Goal: Navigation & Orientation: Find specific page/section

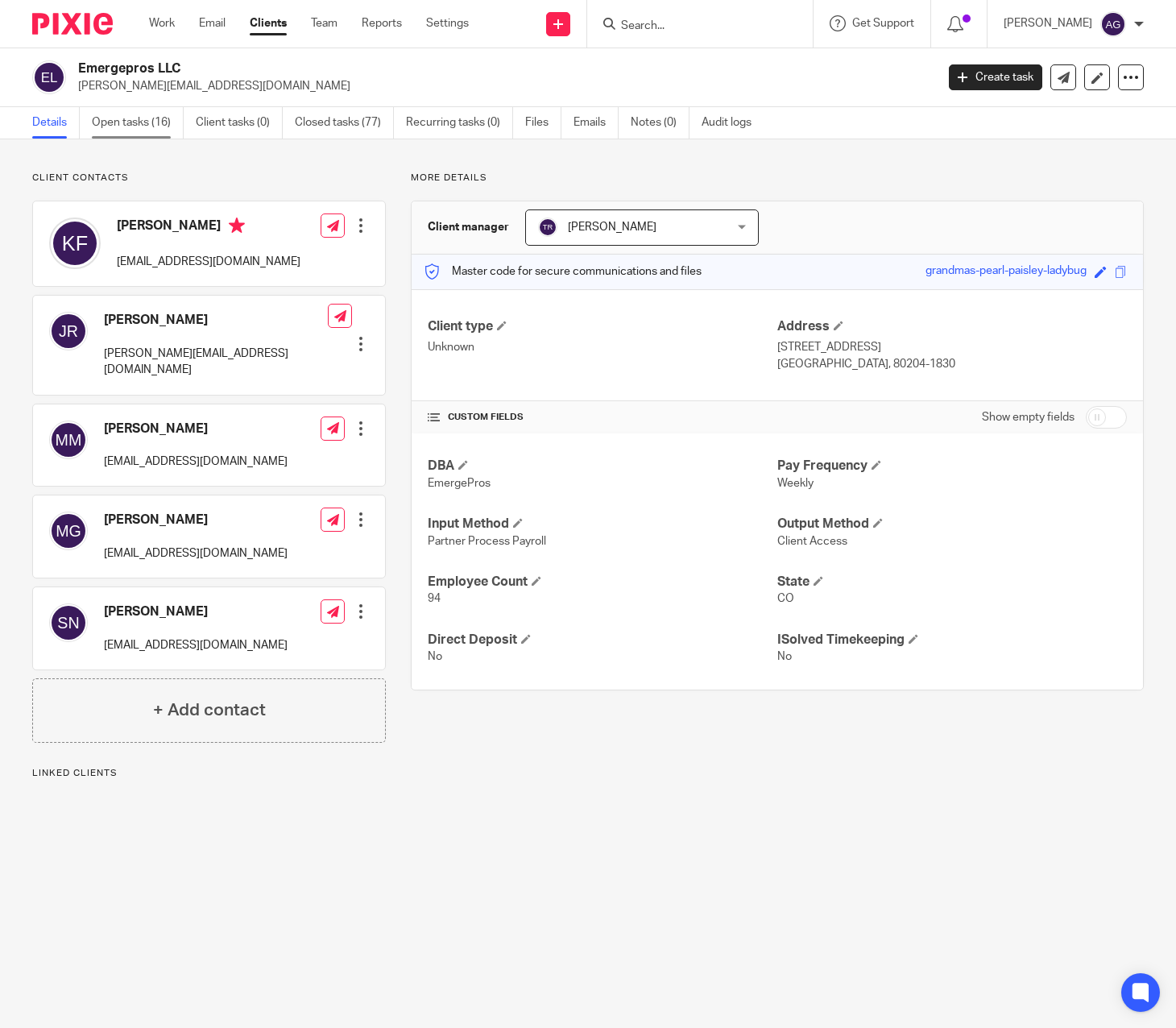
click at [157, 132] on link "Open tasks (16)" at bounding box center [138, 123] width 92 height 31
